Goal: Obtain resource: Download file/media

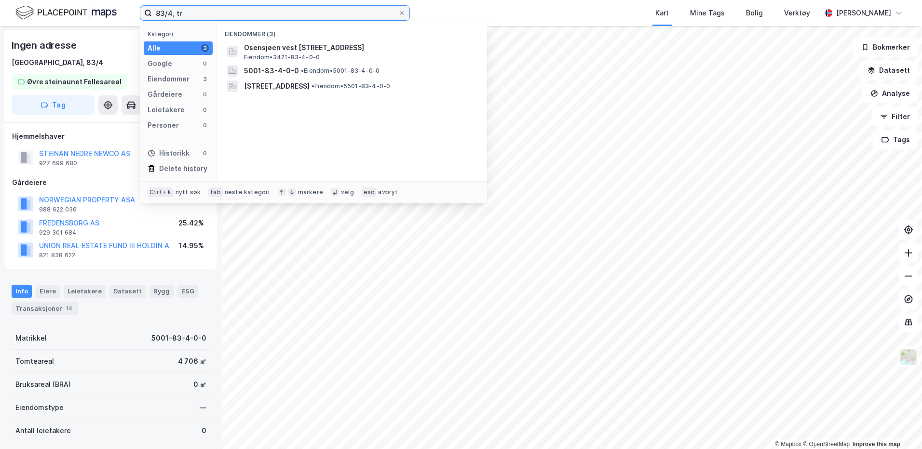
drag, startPoint x: 176, startPoint y: 17, endPoint x: 153, endPoint y: 18, distance: 23.7
click at [153, 18] on input "83/4, tr" at bounding box center [275, 13] width 246 height 14
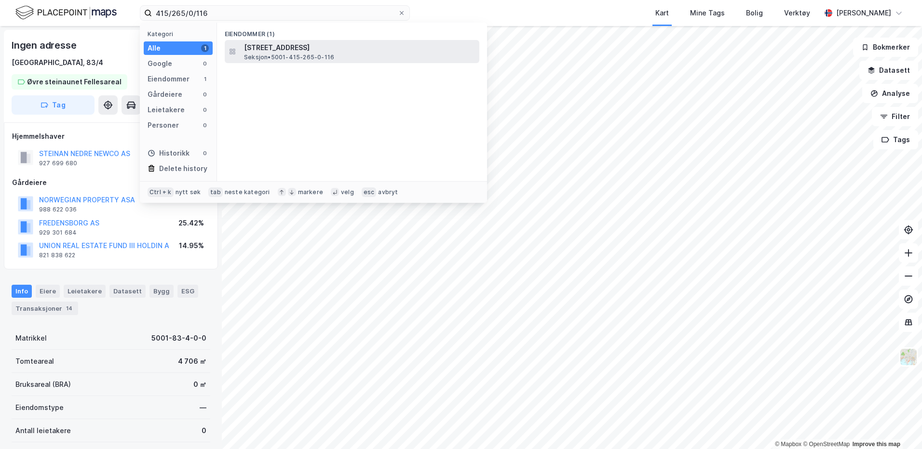
click at [283, 56] on span "Seksjon • 5001-415-265-0-116" at bounding box center [289, 58] width 90 height 8
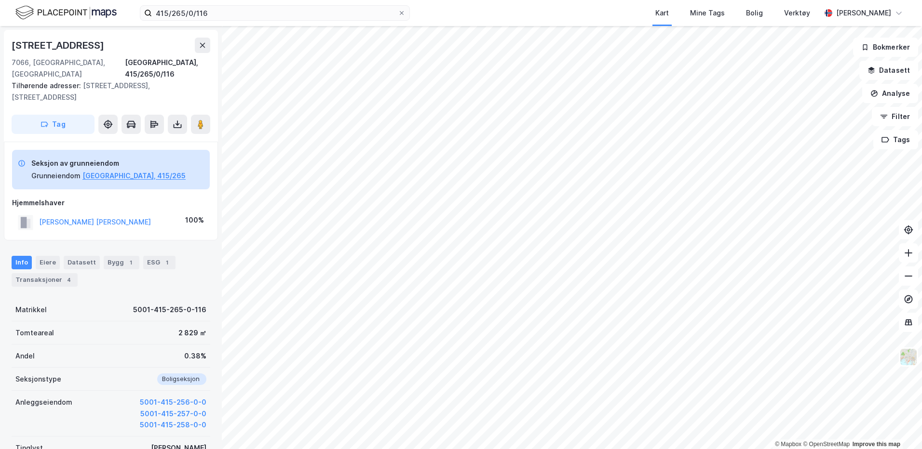
scroll to position [0, 0]
click at [175, 119] on icon at bounding box center [178, 124] width 10 height 10
click at [136, 139] on div "Last ned grunnbok" at bounding box center [130, 143] width 56 height 8
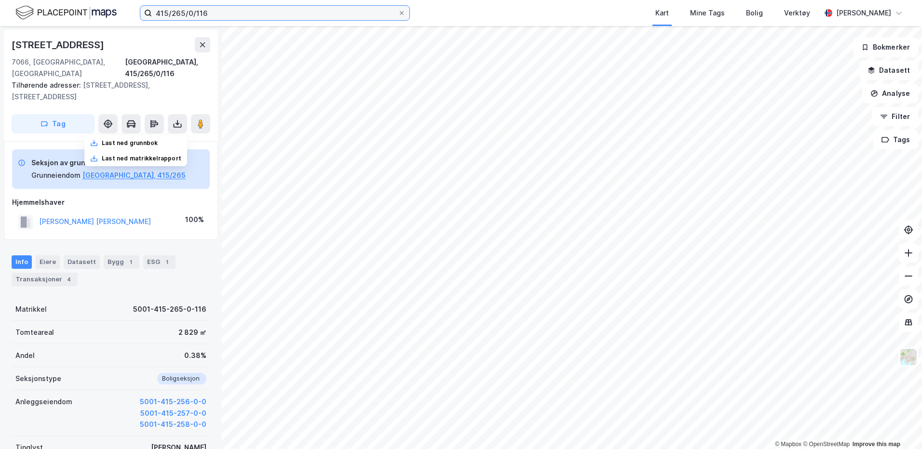
click at [218, 11] on input "415/265/0/116" at bounding box center [275, 13] width 246 height 14
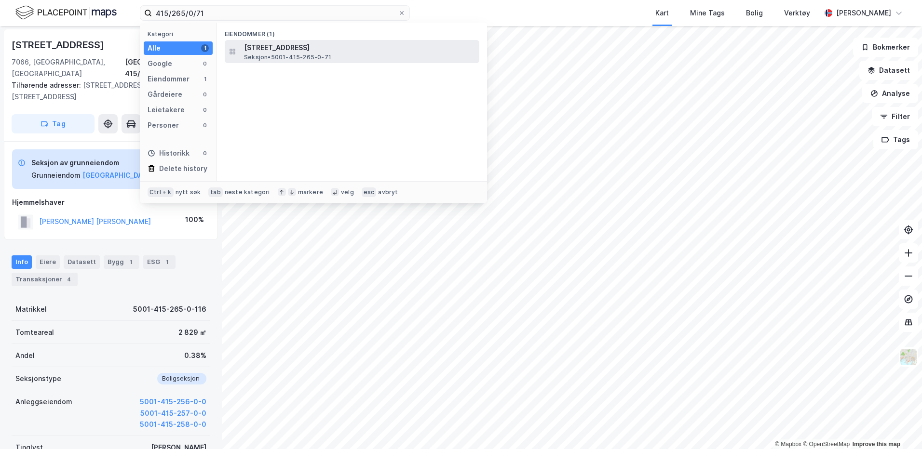
click at [298, 52] on span "[STREET_ADDRESS]" at bounding box center [359, 48] width 231 height 12
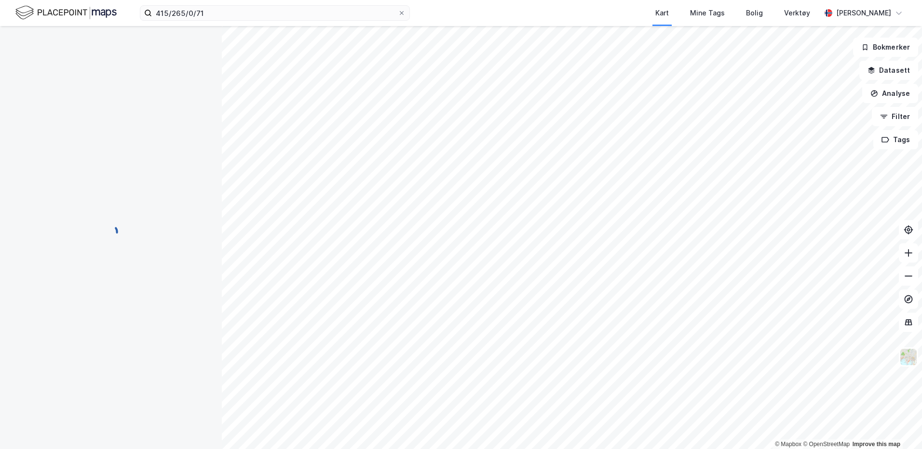
scroll to position [0, 0]
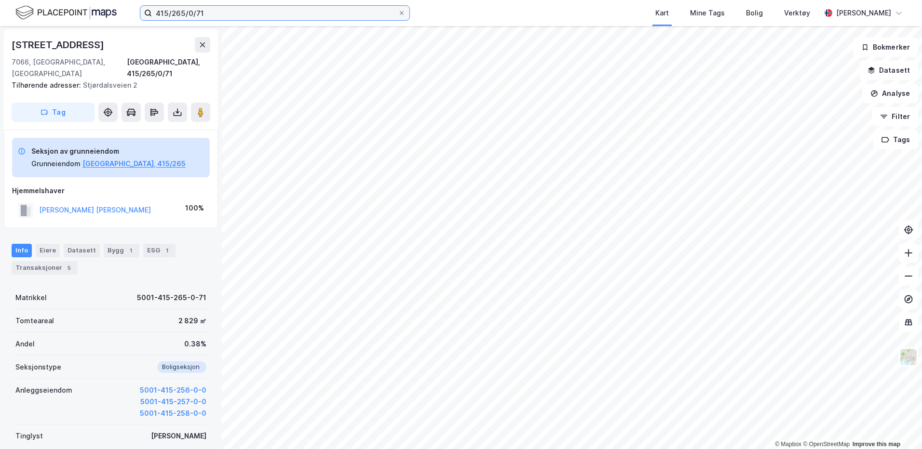
click at [182, 15] on input "415/265/0/71" at bounding box center [275, 13] width 246 height 14
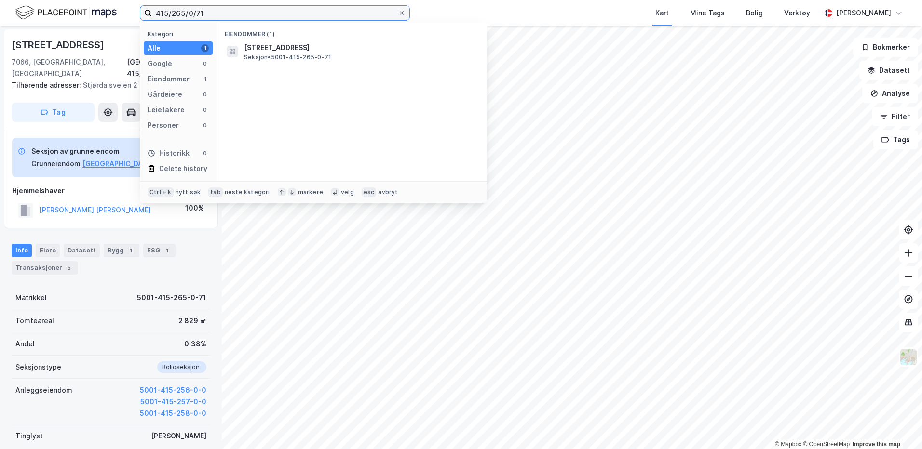
click at [184, 13] on input "415/265/0/71" at bounding box center [275, 13] width 246 height 14
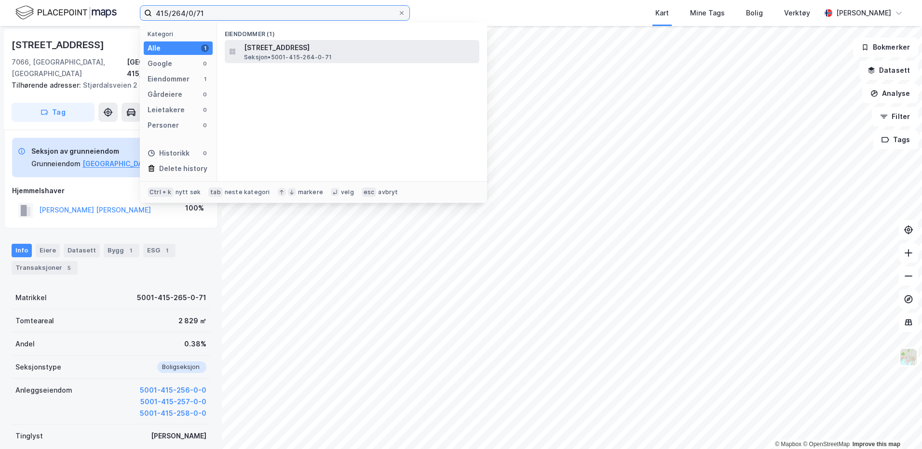
type input "415/264/0/71"
click at [277, 55] on span "Seksjon • 5001-415-264-0-71" at bounding box center [288, 58] width 88 height 8
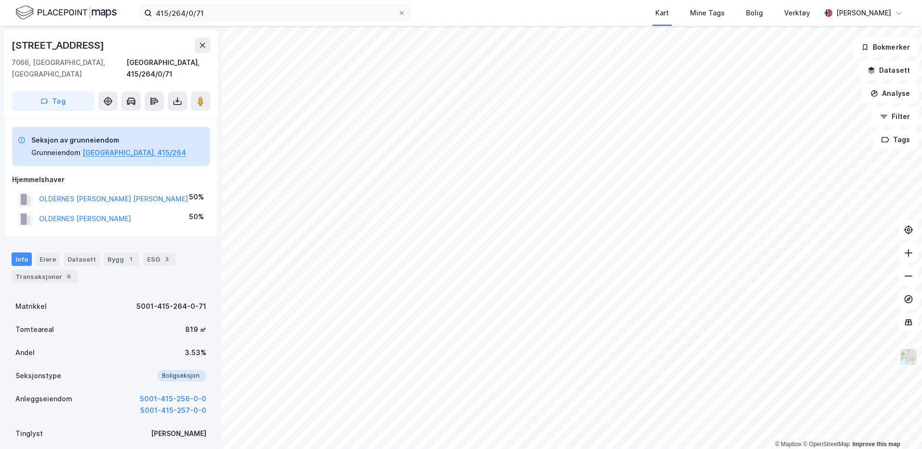
scroll to position [0, 0]
click at [174, 96] on icon at bounding box center [178, 101] width 10 height 10
click at [149, 114] on div "Last ned grunnbok" at bounding box center [135, 119] width 103 height 15
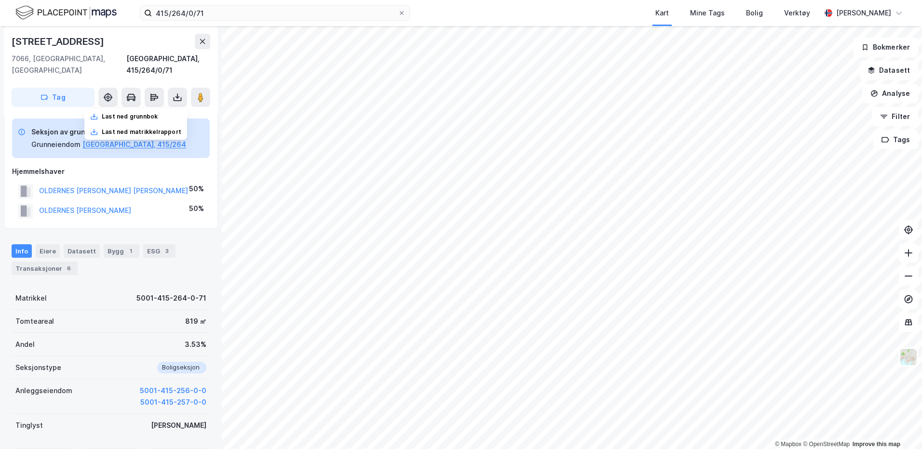
scroll to position [0, 0]
